Goal: Information Seeking & Learning: Learn about a topic

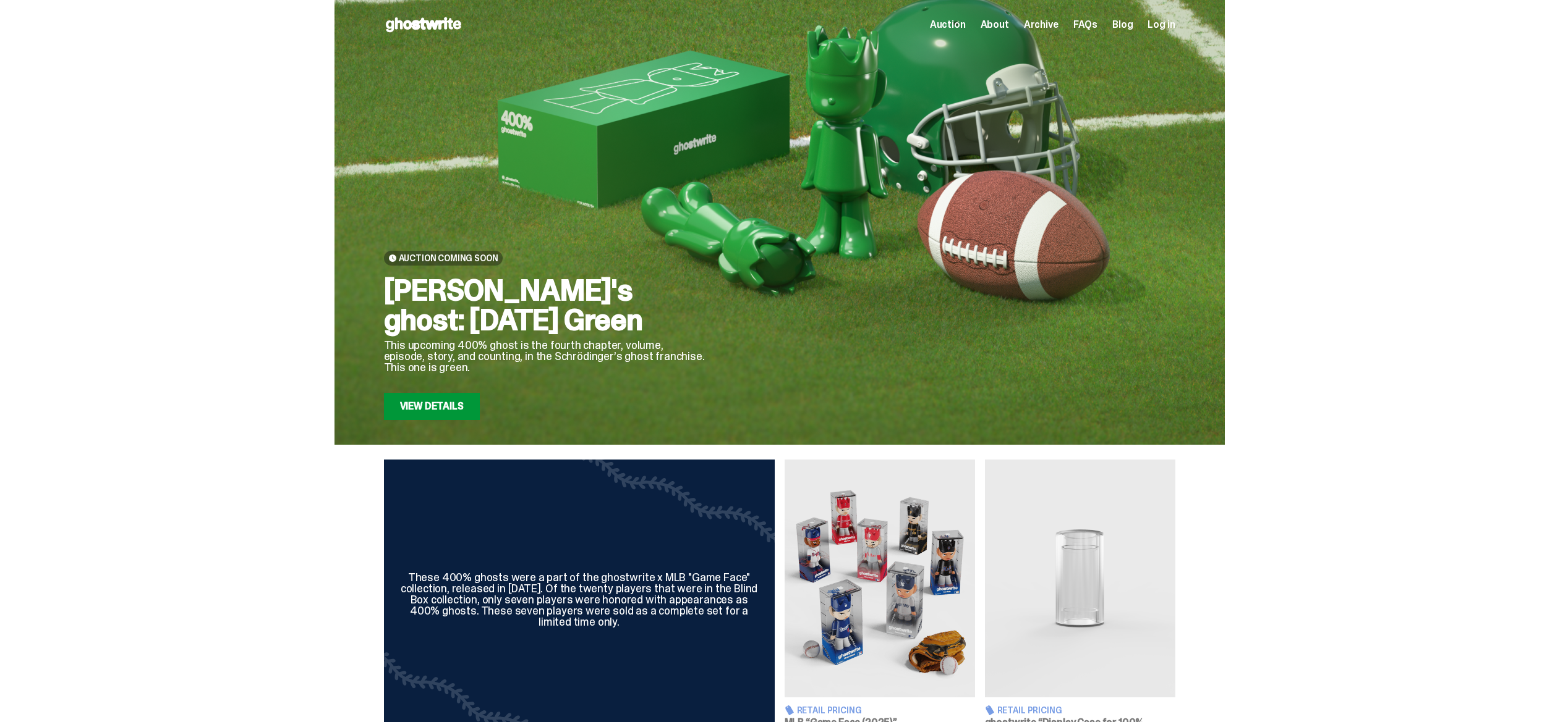
click at [1040, 25] on span "Archive" at bounding box center [1041, 25] width 34 height 10
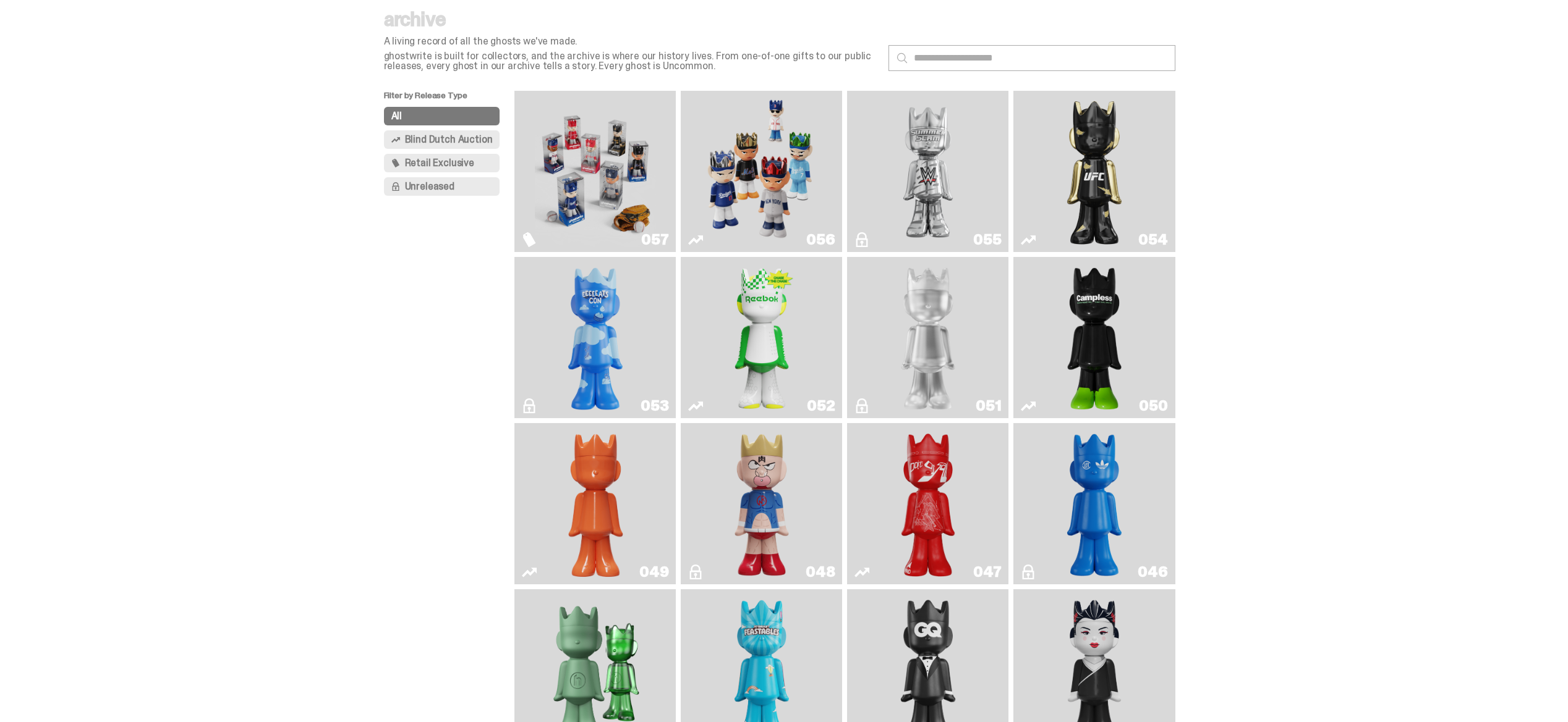
scroll to position [28, 0]
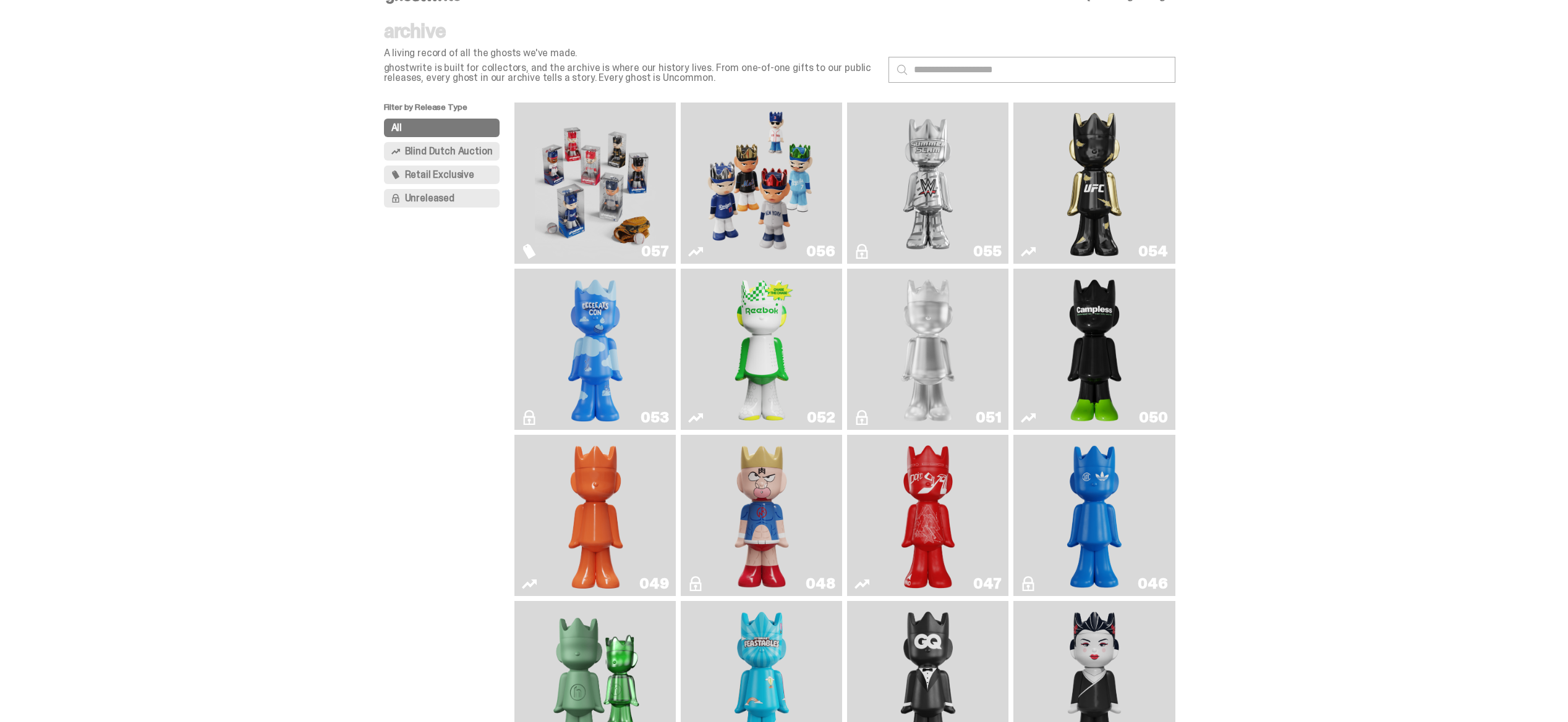
click at [789, 181] on img "Game Face (2025)" at bounding box center [762, 183] width 122 height 152
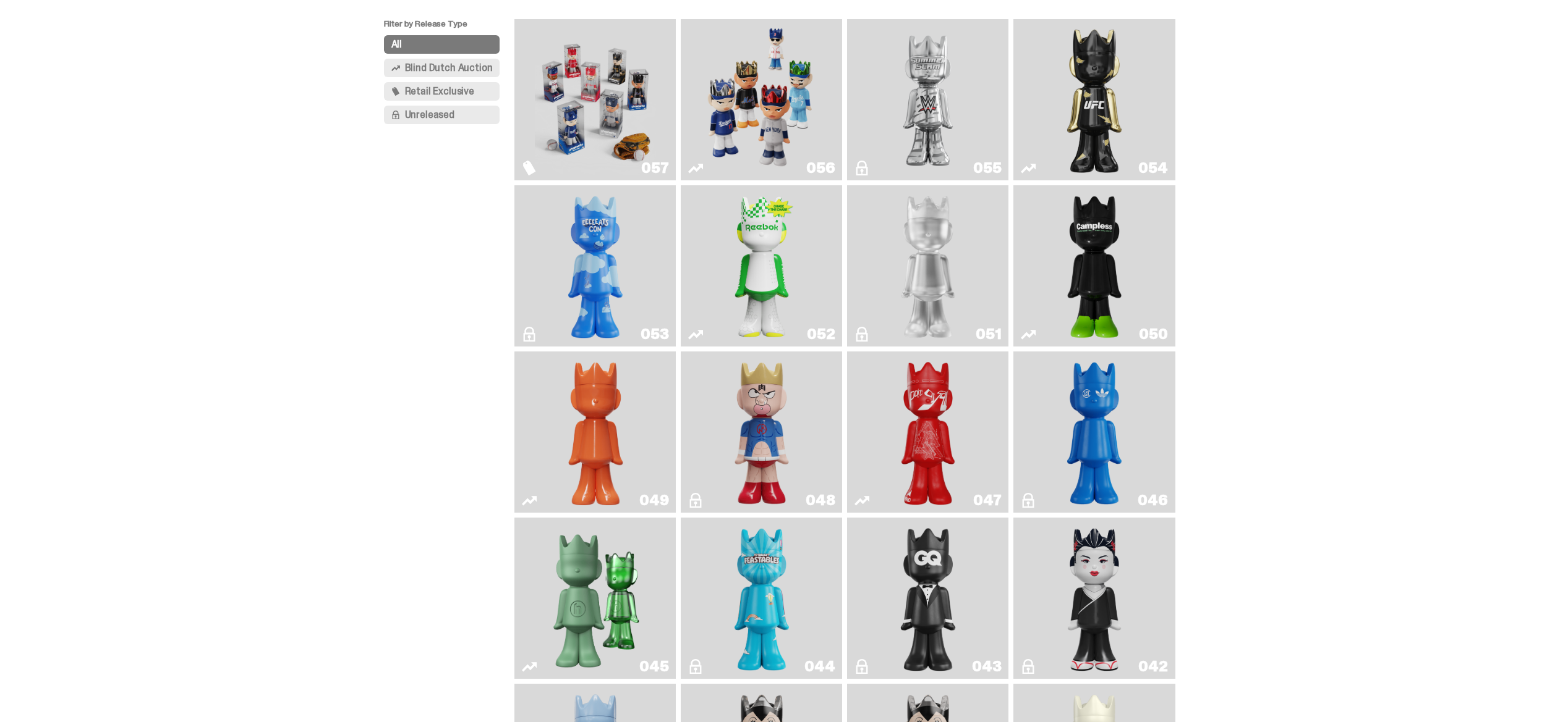
scroll to position [118, 0]
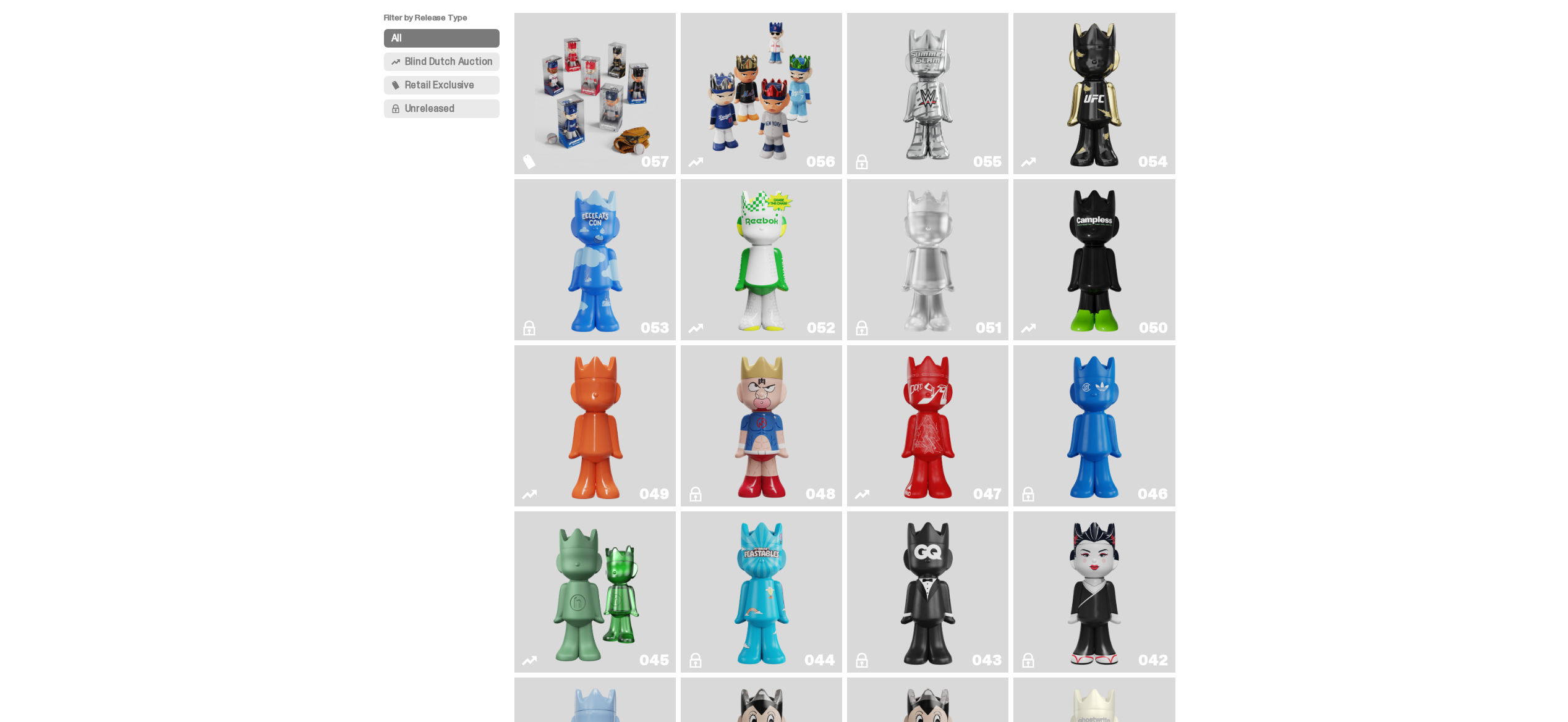
click at [1102, 255] on img "Campless" at bounding box center [1094, 260] width 65 height 152
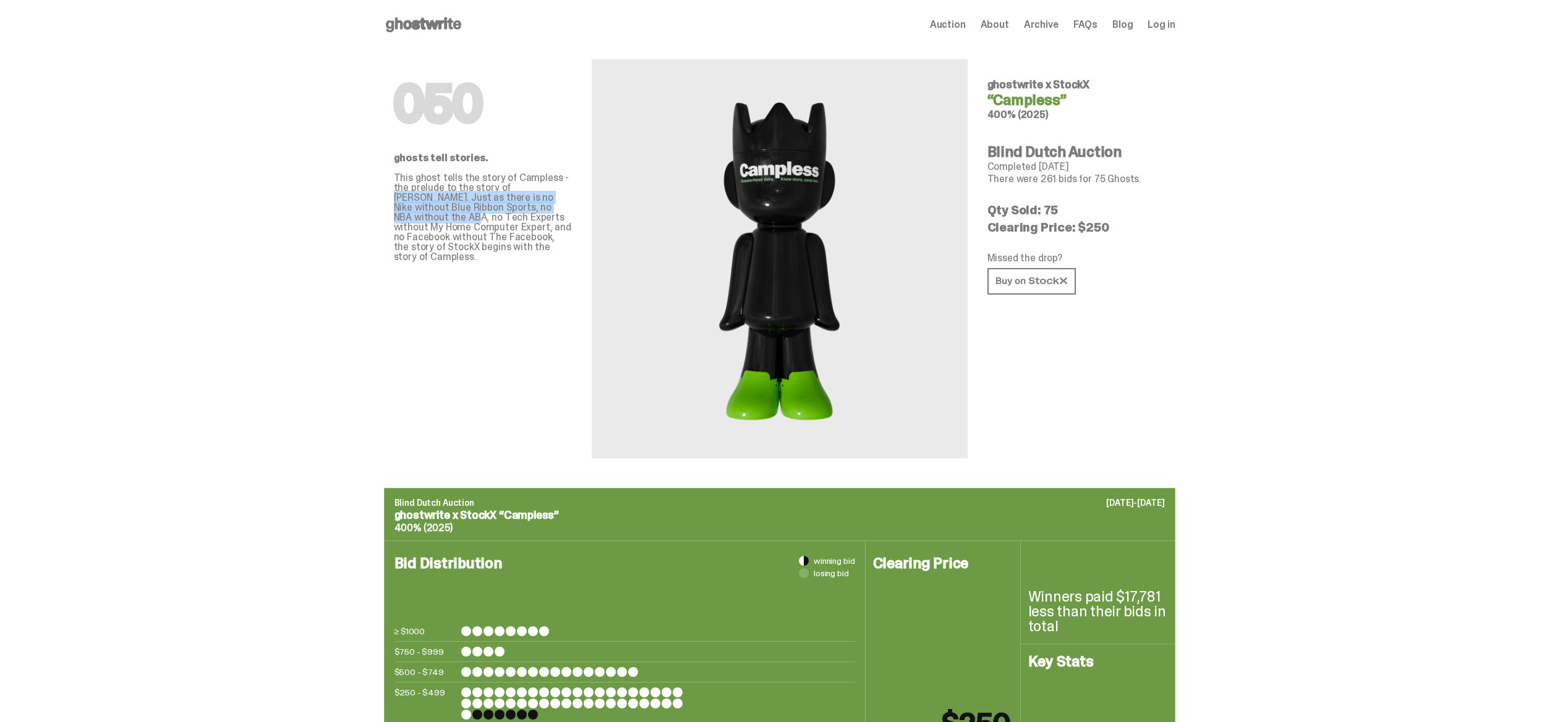
drag, startPoint x: 505, startPoint y: 184, endPoint x: 553, endPoint y: 202, distance: 51.3
click at [553, 202] on p "This ghost tells the story of Campless - the prelude to the story of [PERSON_NA…" at bounding box center [483, 218] width 178 height 89
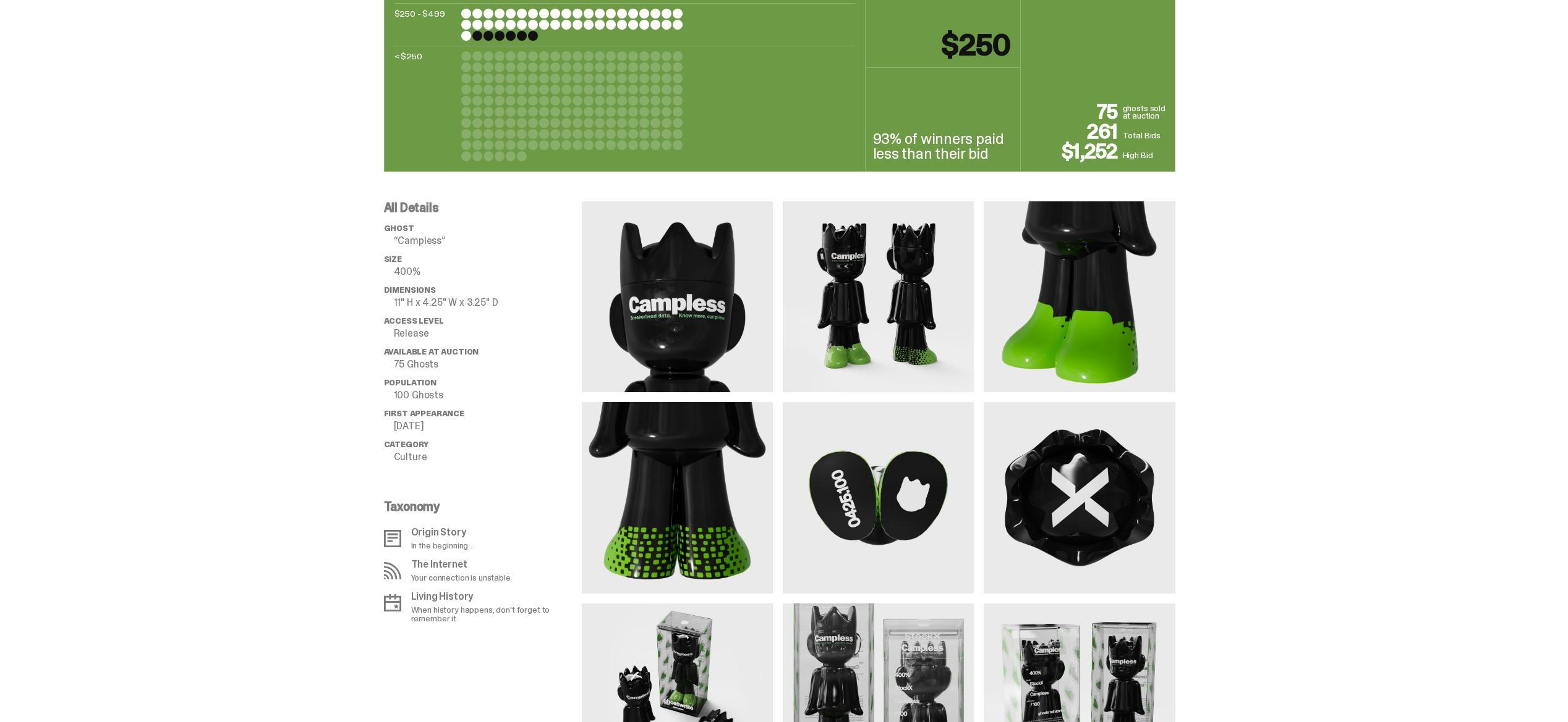
scroll to position [821, 0]
